Goal: Information Seeking & Learning: Stay updated

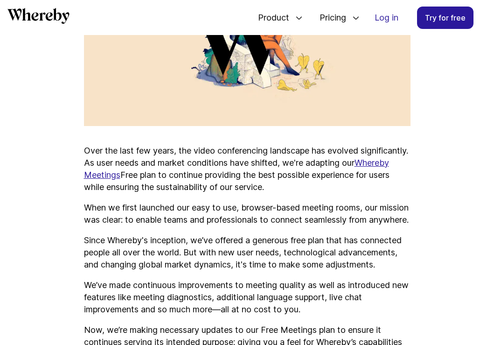
scroll to position [503, 0]
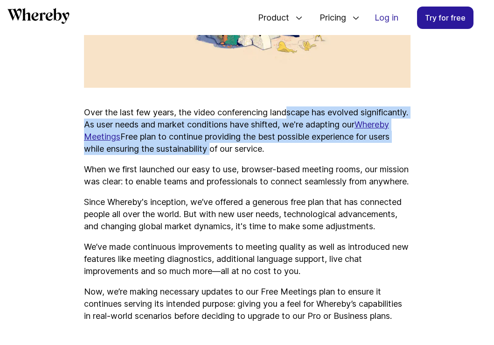
drag, startPoint x: 291, startPoint y: 116, endPoint x: 295, endPoint y: 146, distance: 30.6
click at [295, 146] on p "Over the last few years, the video conferencing landscape has evolved significa…" at bounding box center [247, 130] width 326 height 49
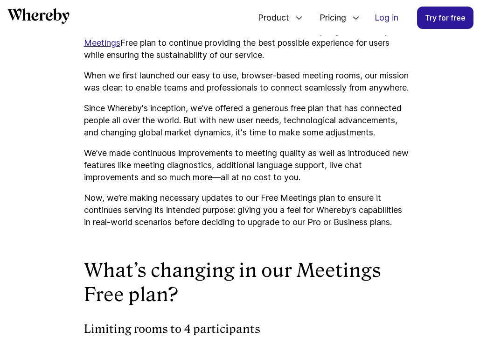
scroll to position [598, 0]
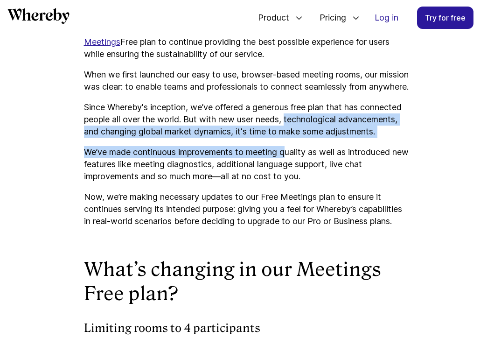
drag, startPoint x: 290, startPoint y: 134, endPoint x: 290, endPoint y: 158, distance: 23.8
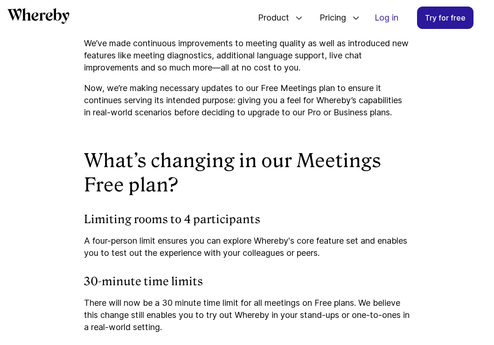
scroll to position [811, 0]
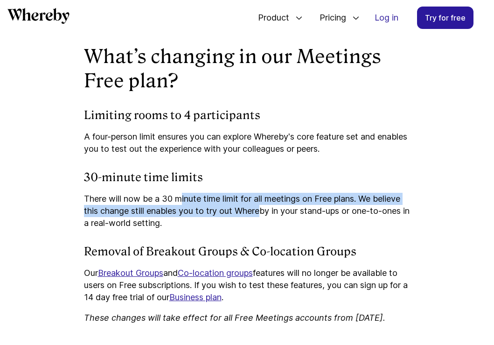
drag, startPoint x: 180, startPoint y: 218, endPoint x: 265, endPoint y: 230, distance: 85.7
click at [265, 229] on p "There will now be a 30 minute time limit for all meetings on Free plans. We bel…" at bounding box center [247, 211] width 326 height 36
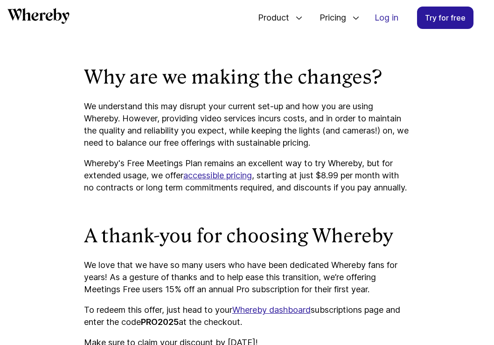
scroll to position [1100, 0]
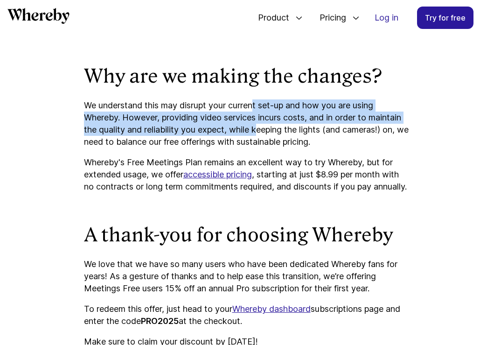
drag, startPoint x: 258, startPoint y: 144, endPoint x: 260, endPoint y: 162, distance: 18.3
click at [260, 148] on p "We understand this may disrupt your current set-up and how you are using Whereb…" at bounding box center [247, 123] width 326 height 49
drag, startPoint x: 297, startPoint y: 144, endPoint x: 297, endPoint y: 162, distance: 18.2
click at [297, 148] on p "We understand this may disrupt your current set-up and how you are using Whereb…" at bounding box center [247, 123] width 326 height 49
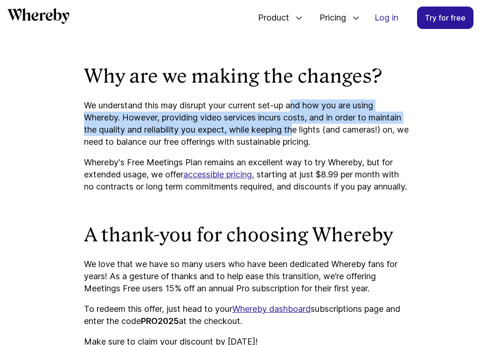
click at [297, 148] on p "We understand this may disrupt your current set-up and how you are using Whereb…" at bounding box center [247, 123] width 326 height 49
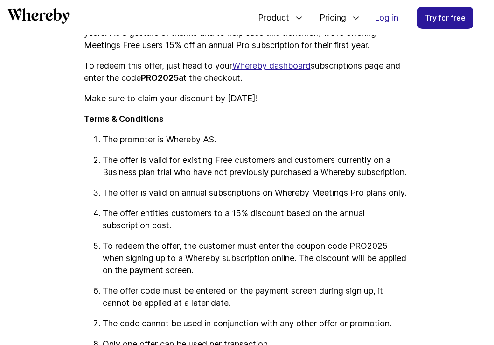
scroll to position [1340, 0]
